Goal: Information Seeking & Learning: Learn about a topic

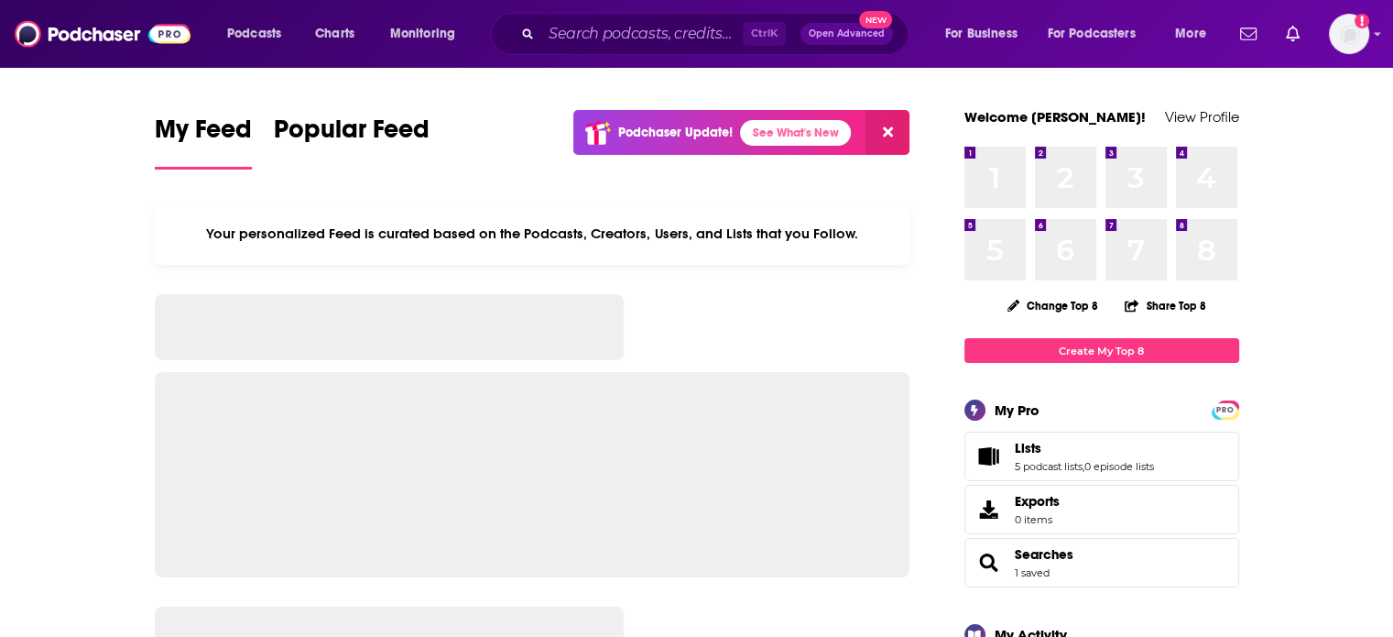
click at [535, 31] on div "Ctrl K Open Advanced New" at bounding box center [700, 34] width 418 height 42
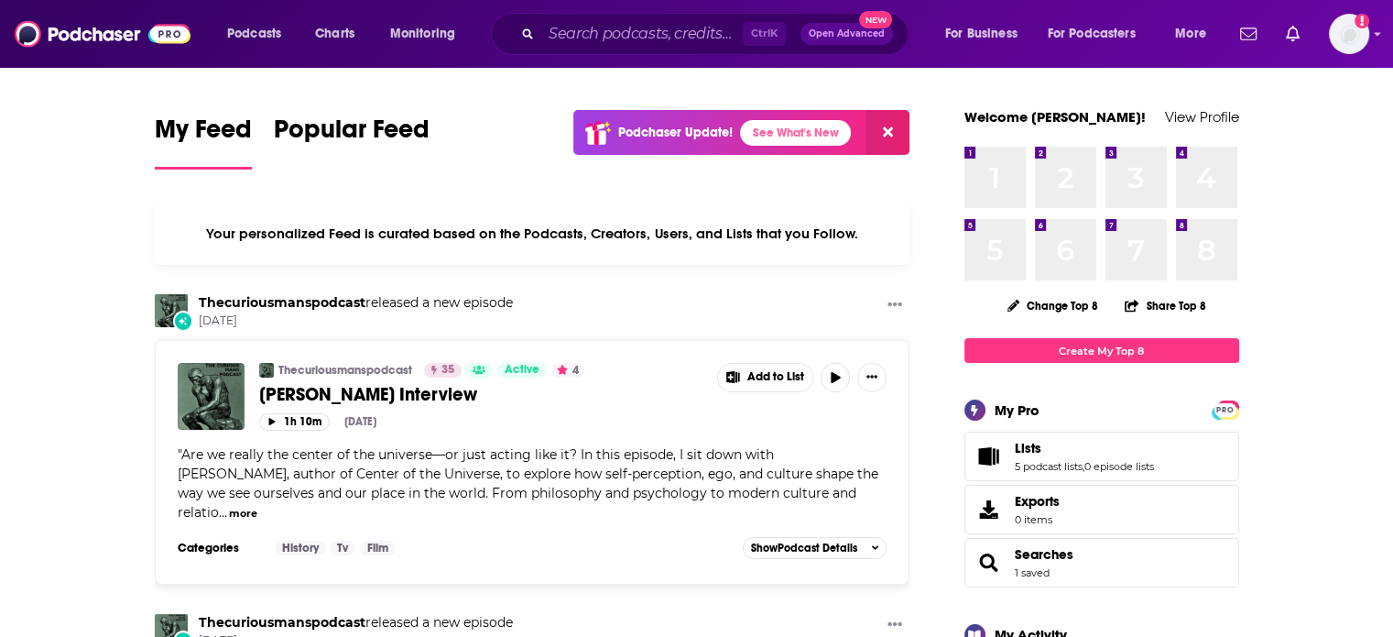
drag, startPoint x: 564, startPoint y: 17, endPoint x: 538, endPoint y: 22, distance: 27.0
click at [531, 19] on div "Ctrl K Open Advanced New" at bounding box center [700, 34] width 418 height 42
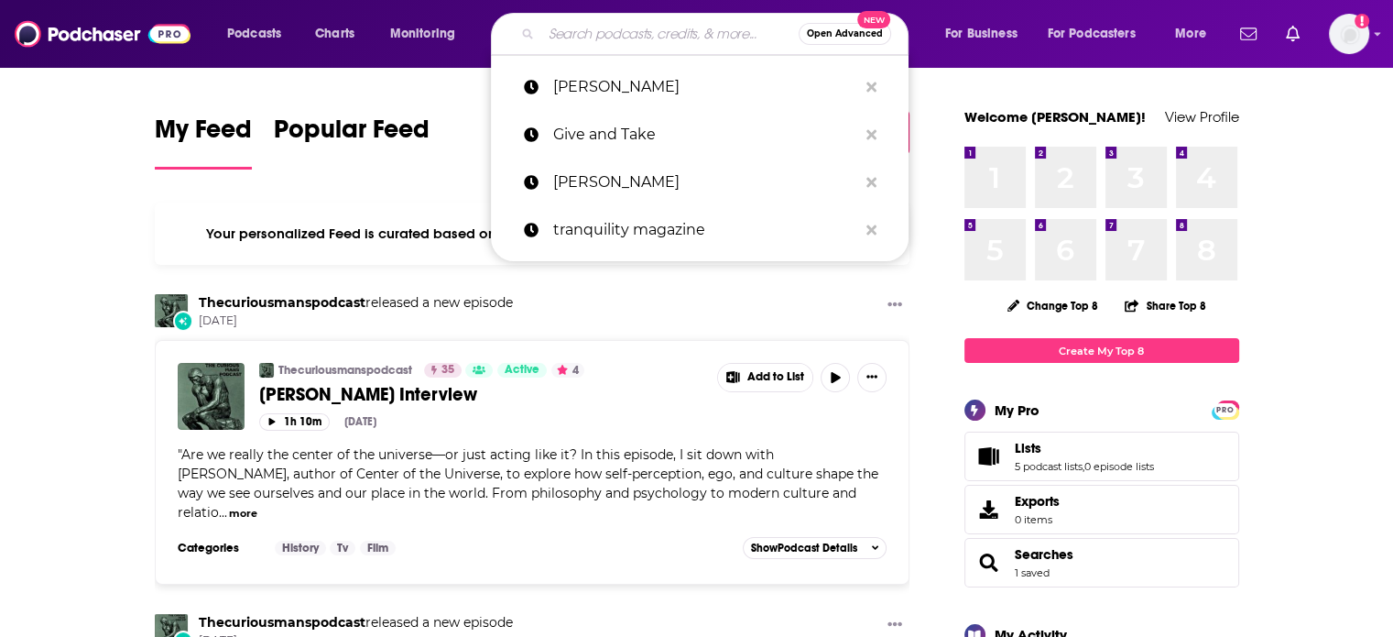
click at [541, 28] on input "Search podcasts, credits, & more..." at bounding box center [669, 33] width 257 height 29
paste input "Kickoff Sessions"
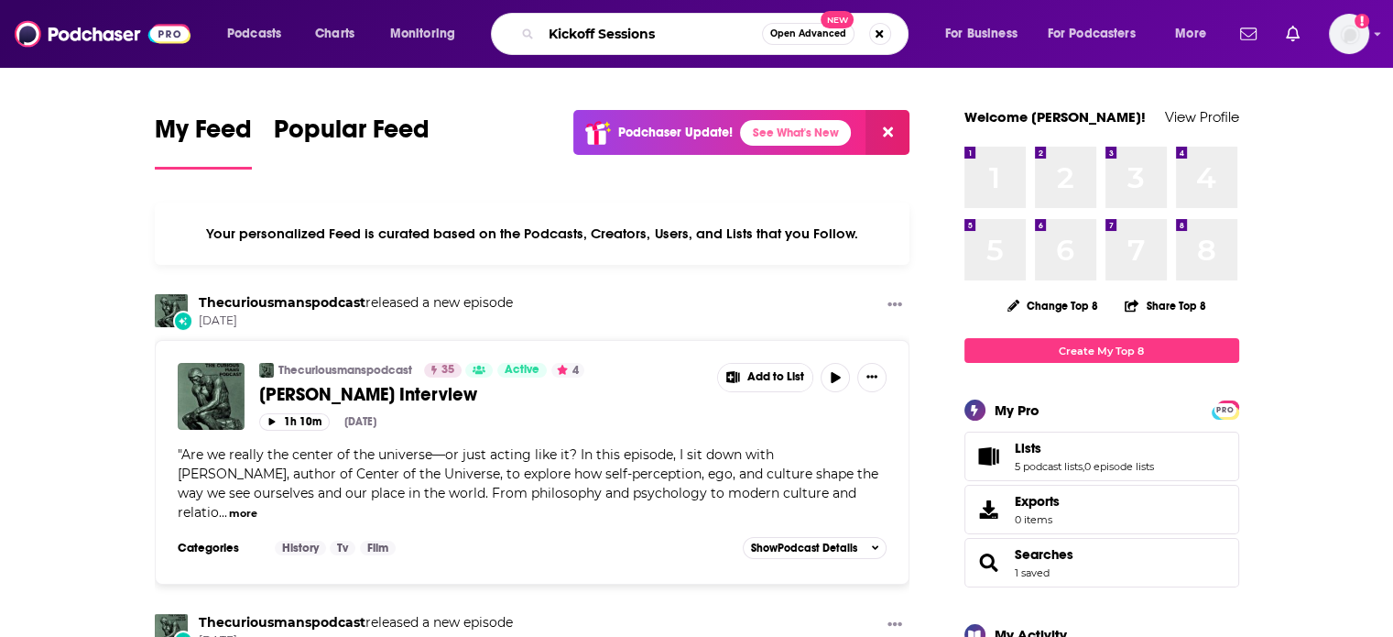
type input "Kickoff Sessions"
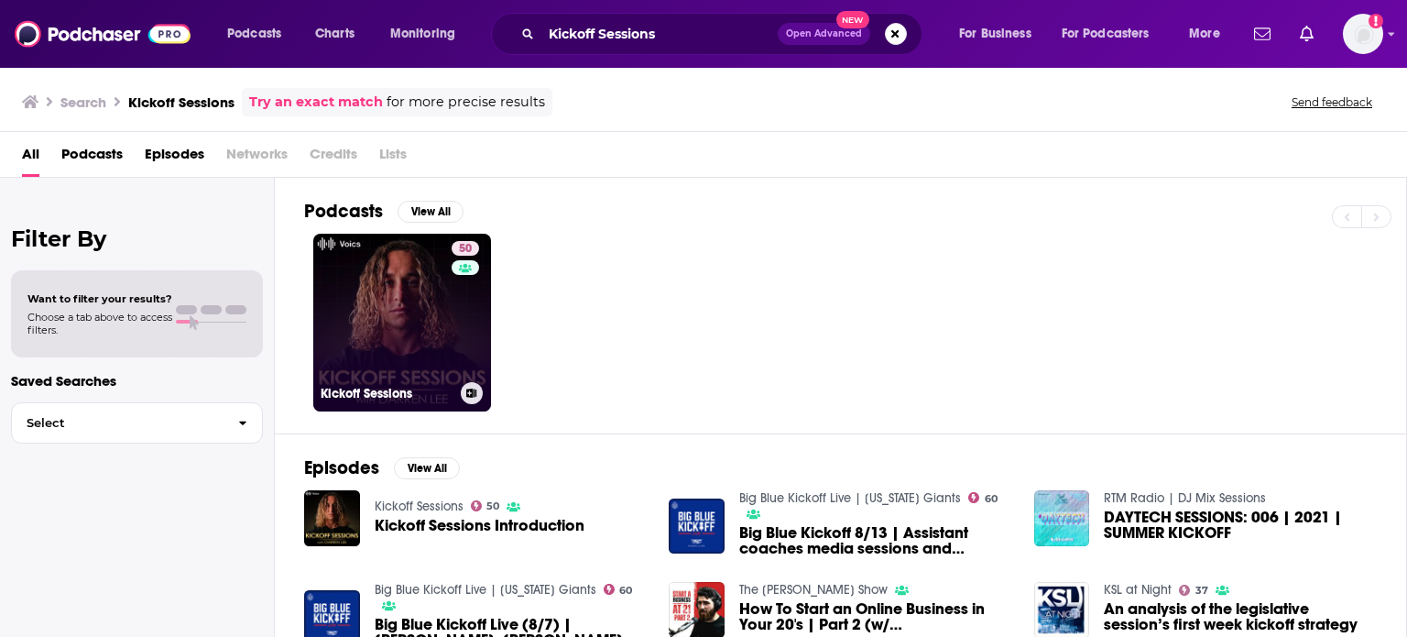
click at [420, 314] on link "50 Kickoff Sessions" at bounding box center [402, 323] width 178 height 178
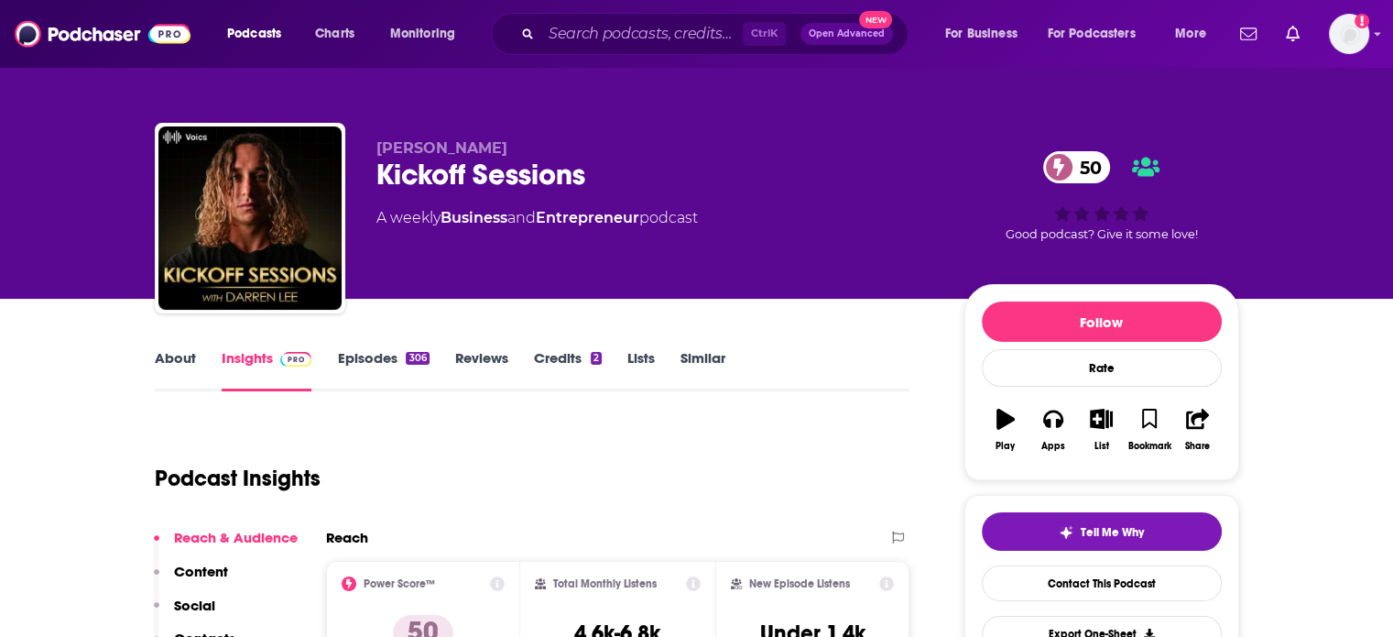
scroll to position [275, 0]
